Goal: Information Seeking & Learning: Learn about a topic

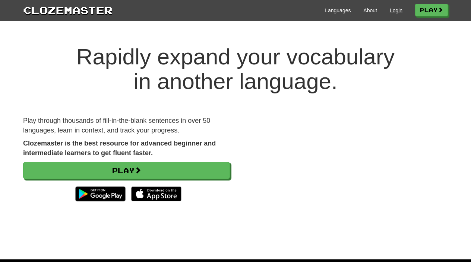
click at [390, 11] on link "Login" at bounding box center [396, 10] width 13 height 7
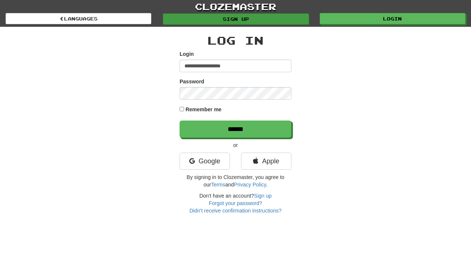
type input "**********"
click at [236, 129] on input "******" at bounding box center [236, 129] width 112 height 17
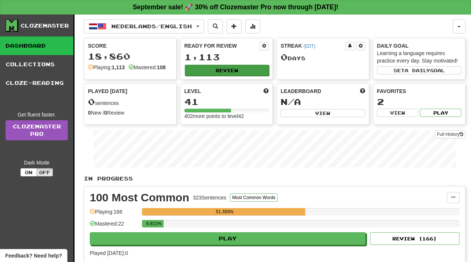
click at [223, 69] on button "Review" at bounding box center [227, 70] width 85 height 11
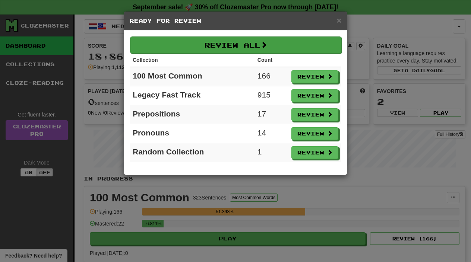
click at [277, 45] on button "Review All" at bounding box center [236, 45] width 212 height 17
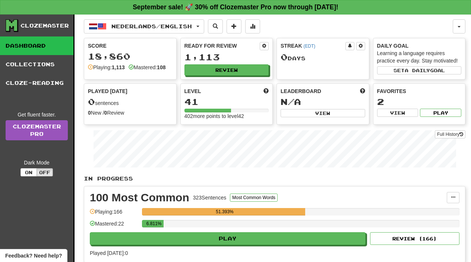
select select "**"
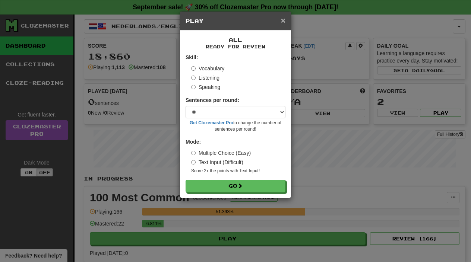
click at [283, 20] on span "×" at bounding box center [283, 20] width 4 height 9
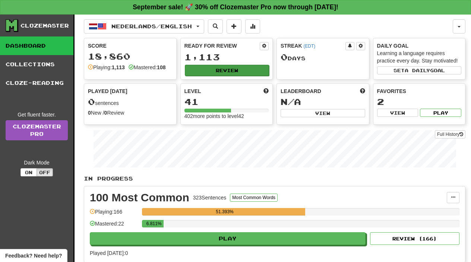
click at [221, 70] on button "Review" at bounding box center [227, 70] width 85 height 11
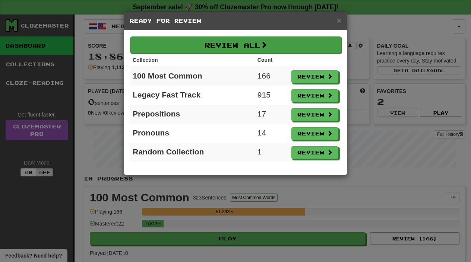
click at [257, 50] on button "Review All" at bounding box center [236, 45] width 212 height 17
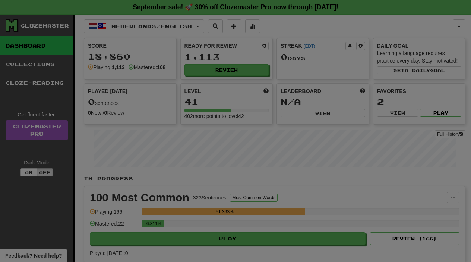
select select "**"
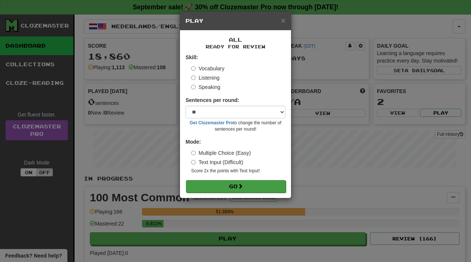
click at [252, 181] on button "Go" at bounding box center [236, 186] width 100 height 13
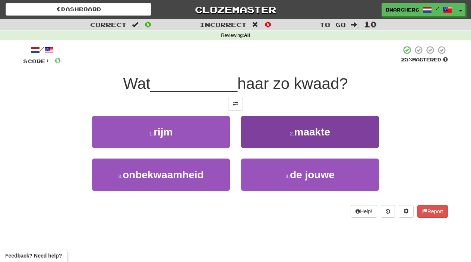
click at [286, 135] on button "2 . maakte" at bounding box center [310, 132] width 138 height 32
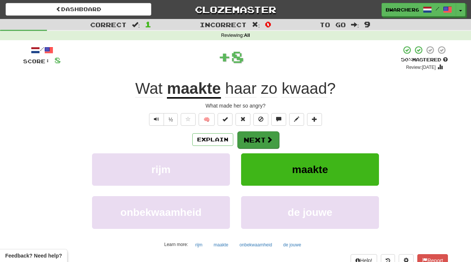
click at [268, 142] on span at bounding box center [269, 139] width 7 height 7
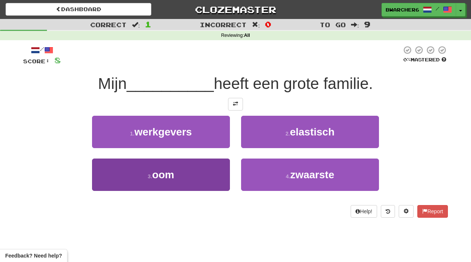
click at [209, 176] on button "3 . oom" at bounding box center [161, 175] width 138 height 32
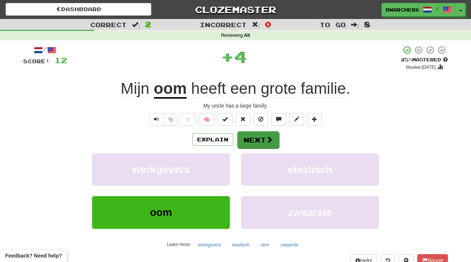
click at [246, 135] on button "Next" at bounding box center [258, 140] width 42 height 17
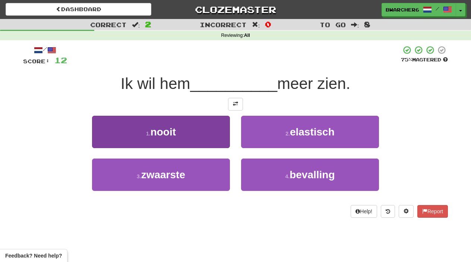
click at [187, 132] on button "1 . nooit" at bounding box center [161, 132] width 138 height 32
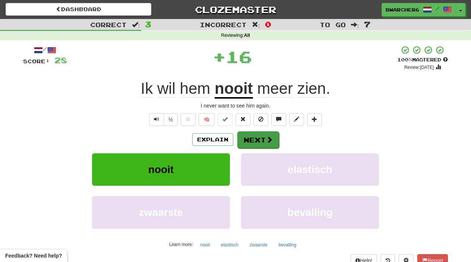
click at [259, 142] on button "Next" at bounding box center [258, 140] width 42 height 17
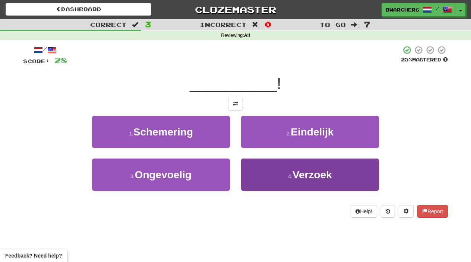
click at [264, 178] on button "4 . Verzoek" at bounding box center [310, 175] width 138 height 32
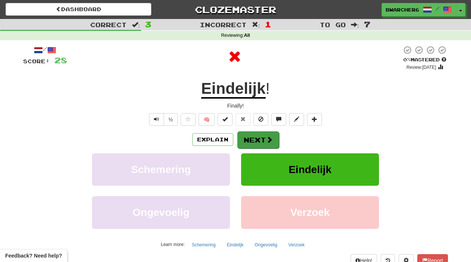
click at [255, 141] on button "Next" at bounding box center [258, 140] width 42 height 17
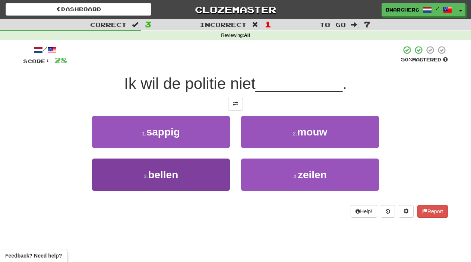
click at [186, 183] on button "3 . bellen" at bounding box center [161, 175] width 138 height 32
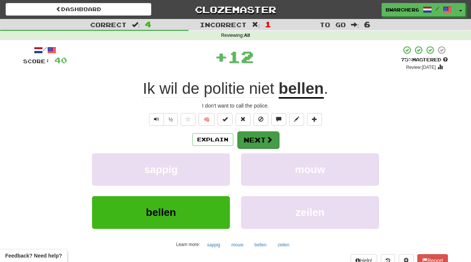
click at [271, 139] on span at bounding box center [269, 139] width 7 height 7
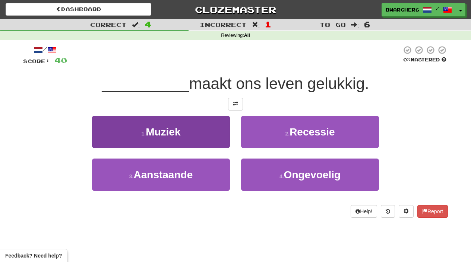
click at [211, 127] on button "1 . Muziek" at bounding box center [161, 132] width 138 height 32
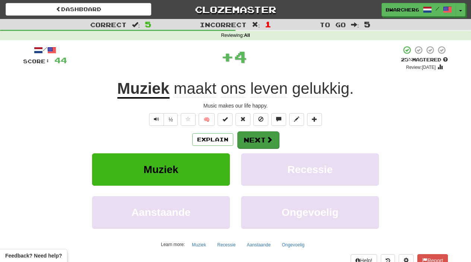
click at [260, 139] on button "Next" at bounding box center [258, 140] width 42 height 17
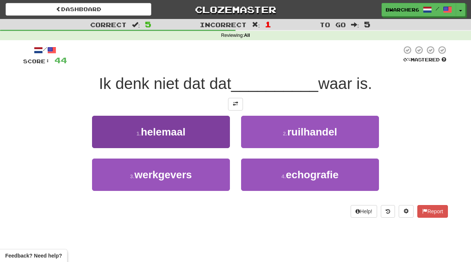
click at [217, 117] on button "1 . helemaal" at bounding box center [161, 132] width 138 height 32
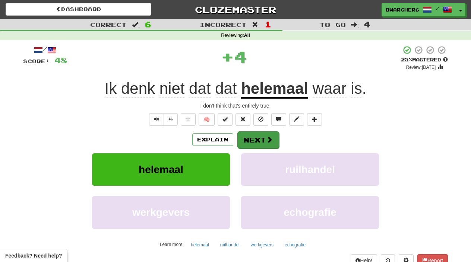
click at [256, 145] on button "Next" at bounding box center [258, 140] width 42 height 17
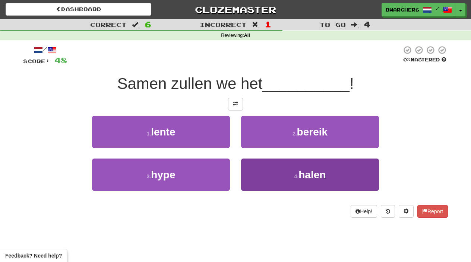
click at [284, 175] on button "4 . halen" at bounding box center [310, 175] width 138 height 32
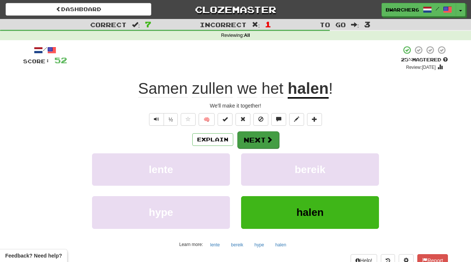
click at [269, 141] on span at bounding box center [269, 139] width 7 height 7
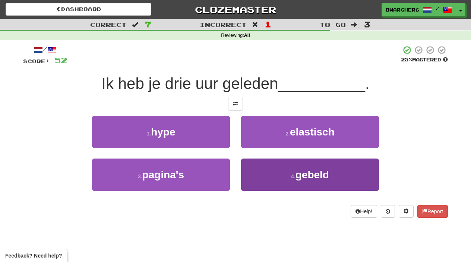
click at [285, 184] on button "4 . gebeld" at bounding box center [310, 175] width 138 height 32
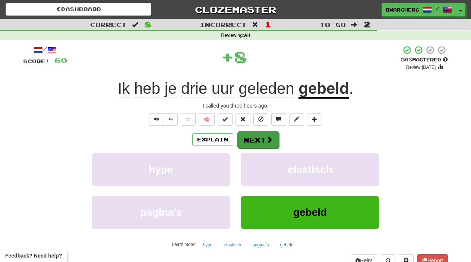
click at [267, 146] on button "Next" at bounding box center [258, 140] width 42 height 17
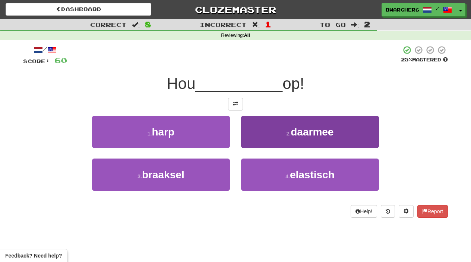
click at [264, 138] on button "2 . daarmee" at bounding box center [310, 132] width 138 height 32
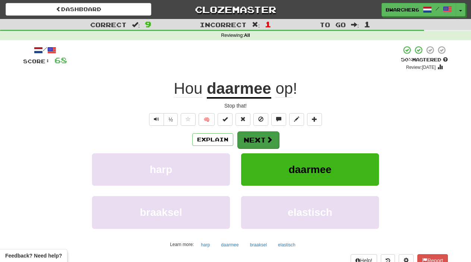
click at [265, 144] on button "Next" at bounding box center [258, 140] width 42 height 17
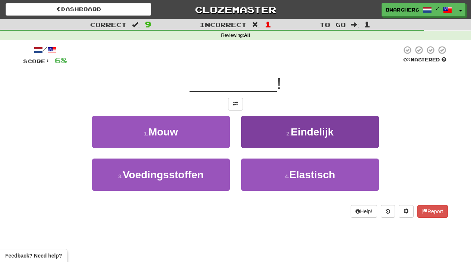
click at [294, 141] on button "2 . Eindelijk" at bounding box center [310, 132] width 138 height 32
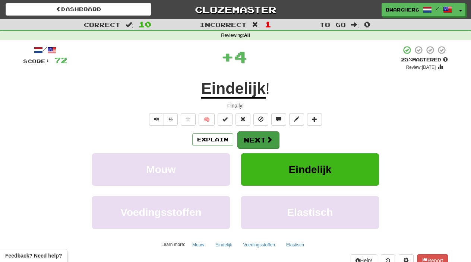
click at [255, 132] on button "Next" at bounding box center [258, 140] width 42 height 17
